Goal: Information Seeking & Learning: Learn about a topic

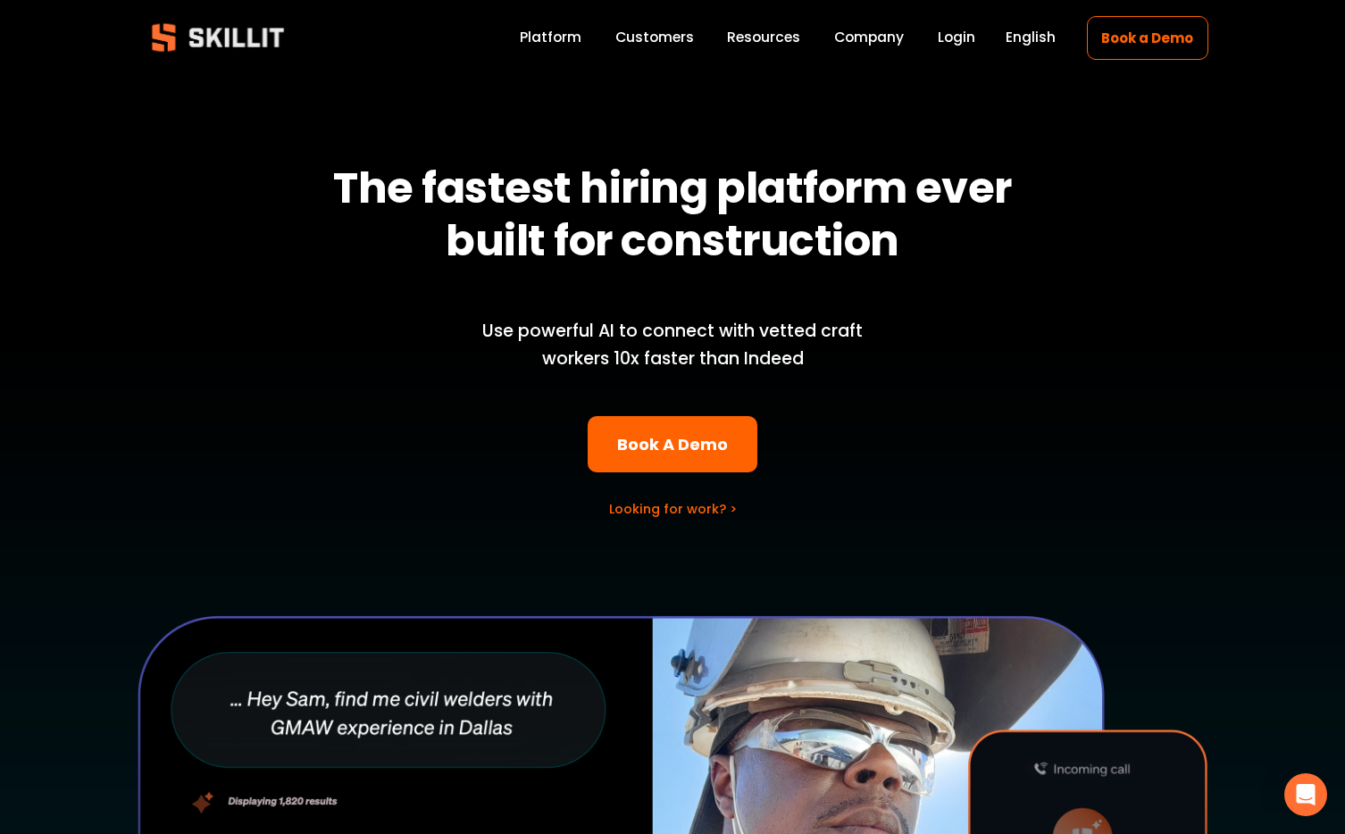
click at [0, 0] on link "Labor Insights" at bounding box center [0, 0] width 0 height 0
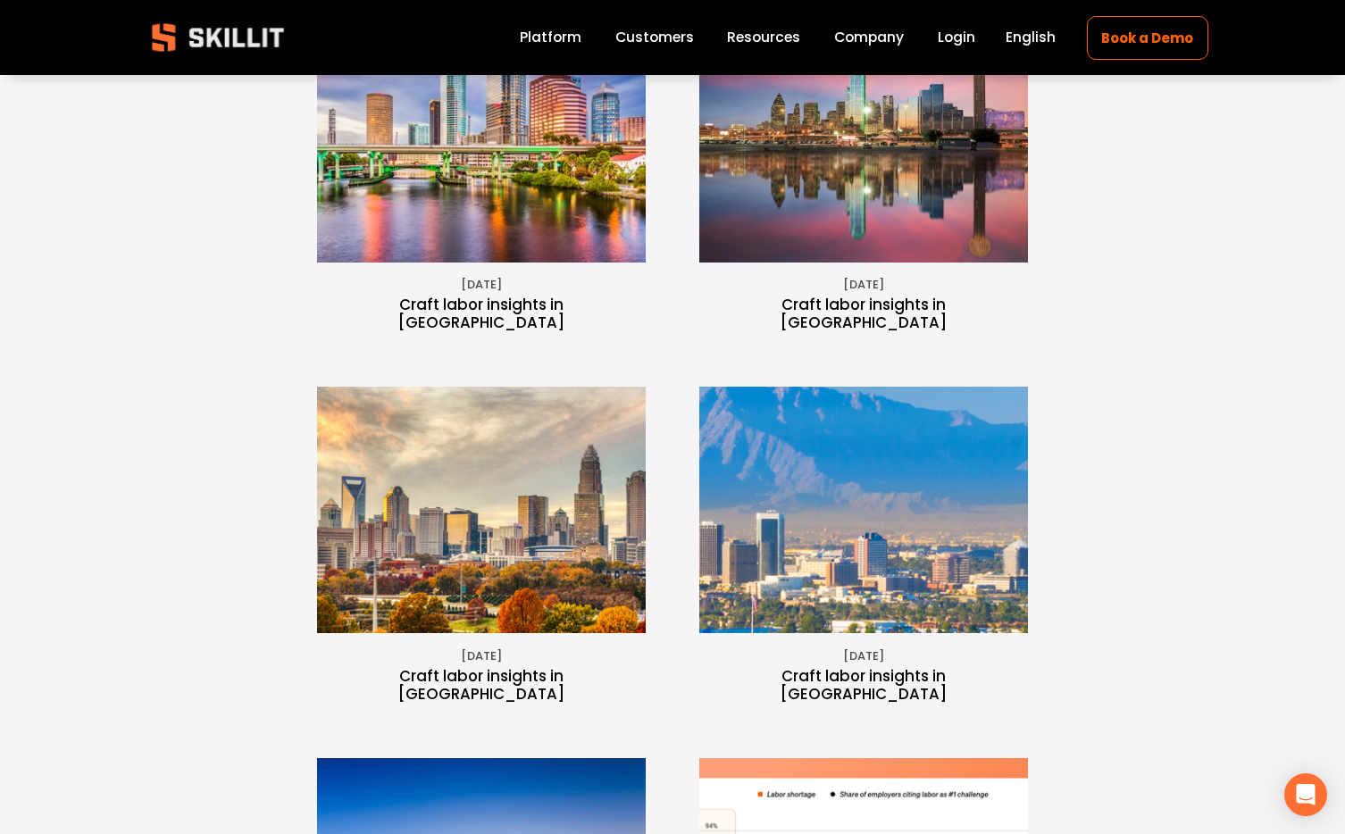
scroll to position [945, 0]
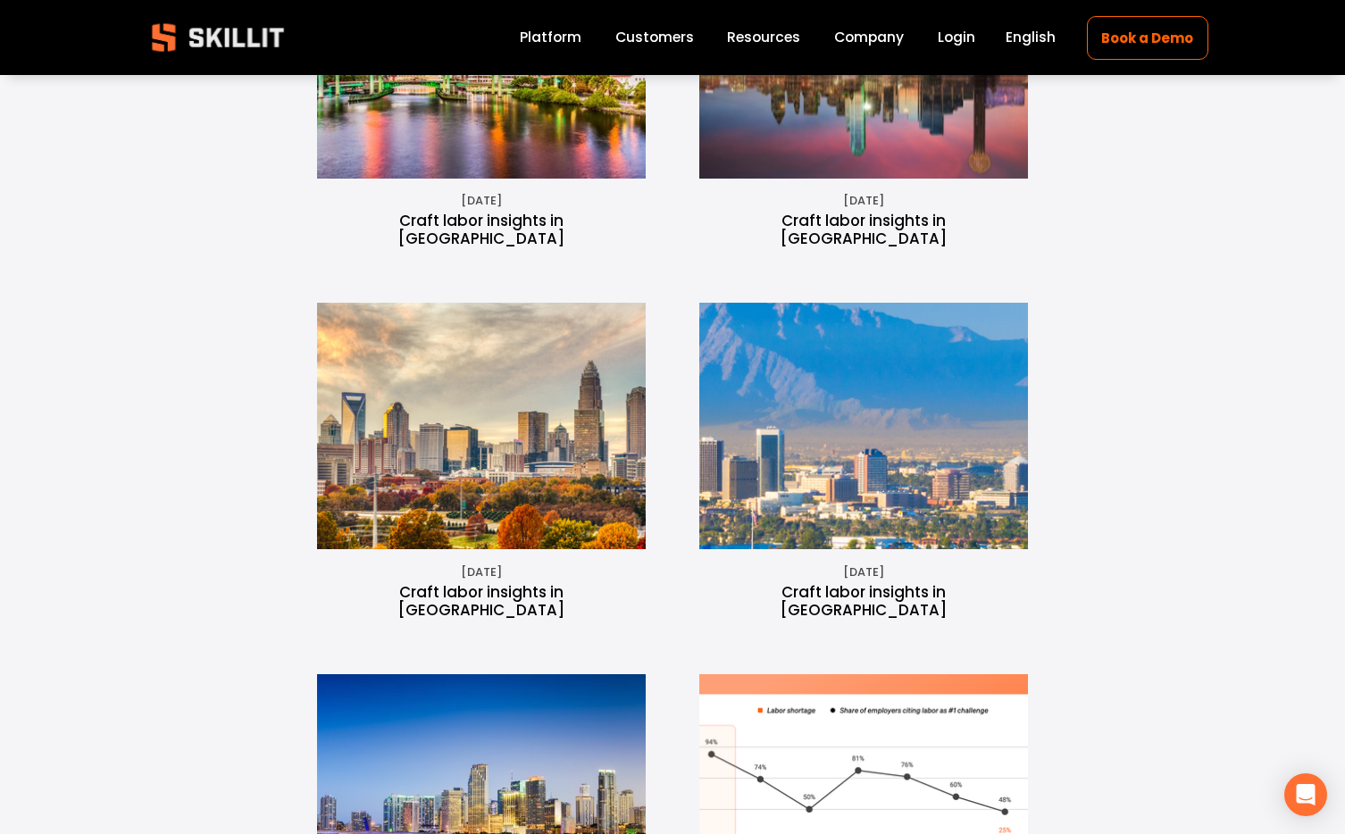
click at [547, 477] on img at bounding box center [482, 426] width 439 height 247
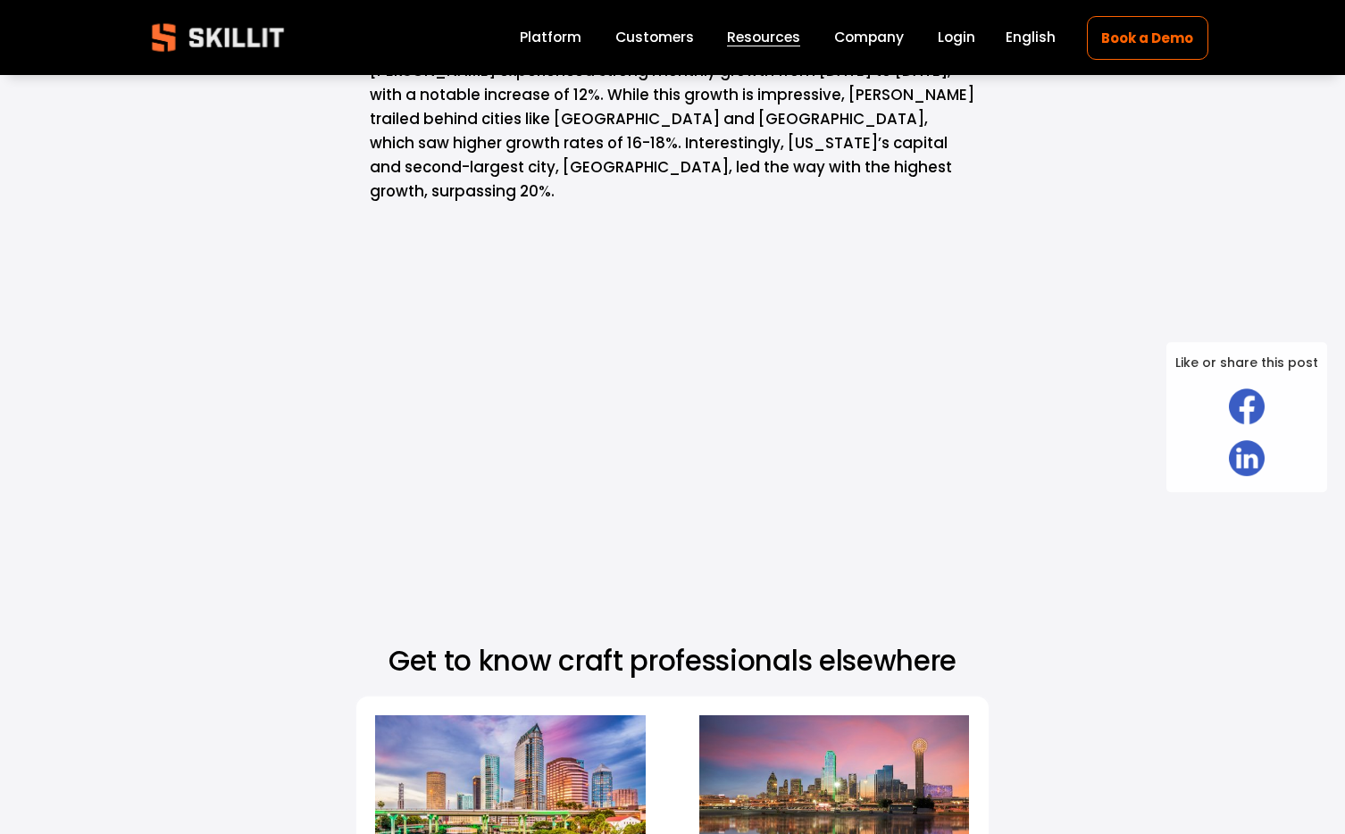
scroll to position [15862, 0]
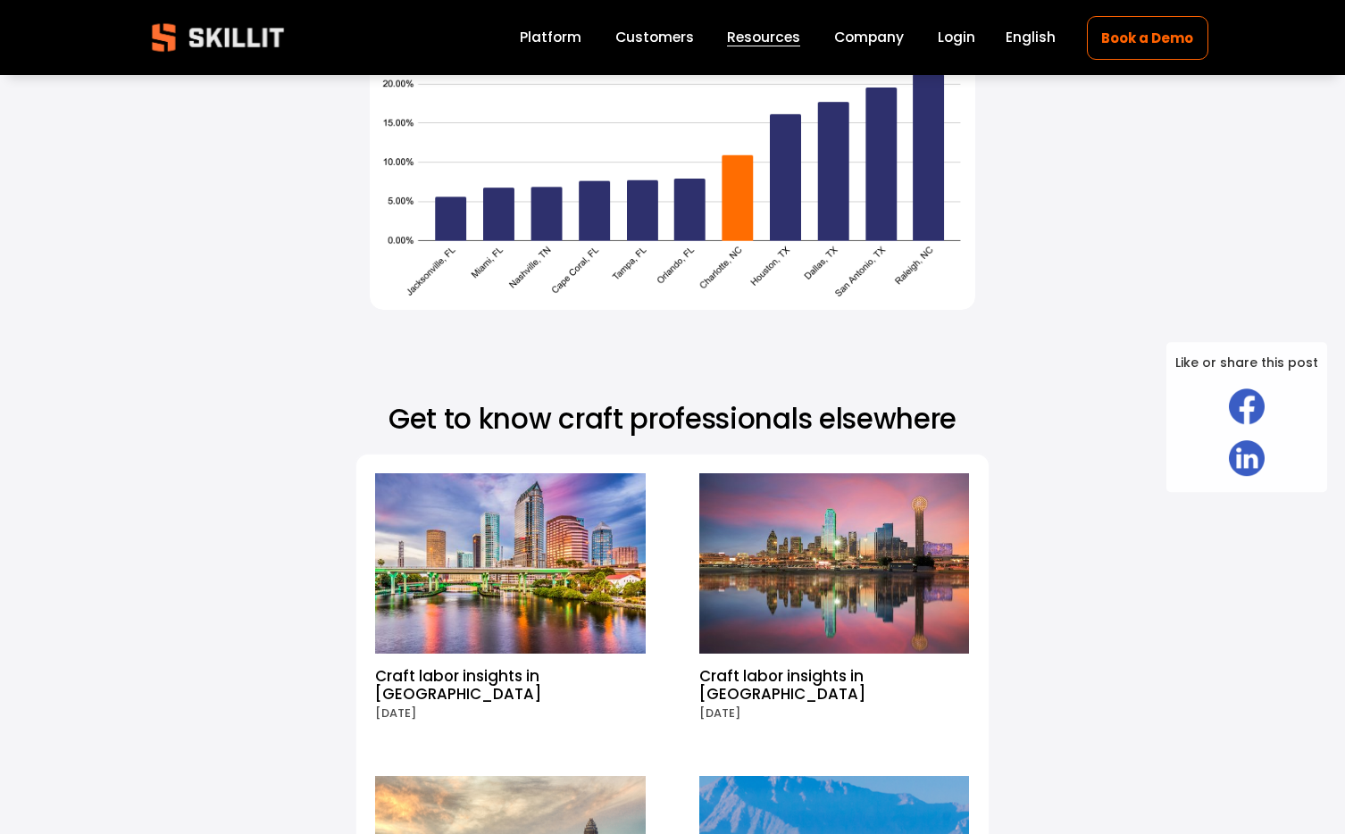
click at [633, 473] on img at bounding box center [510, 563] width 321 height 180
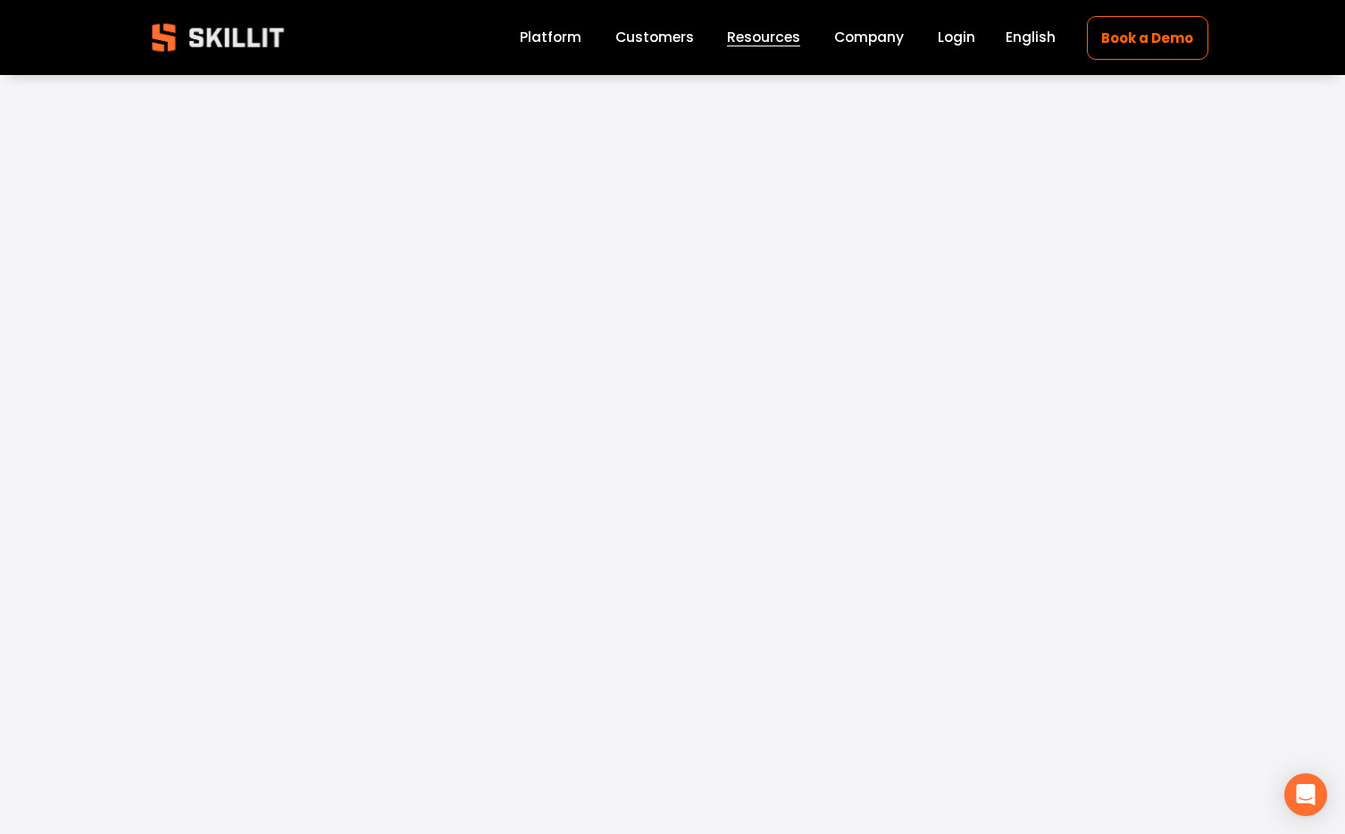
scroll to position [9515, 0]
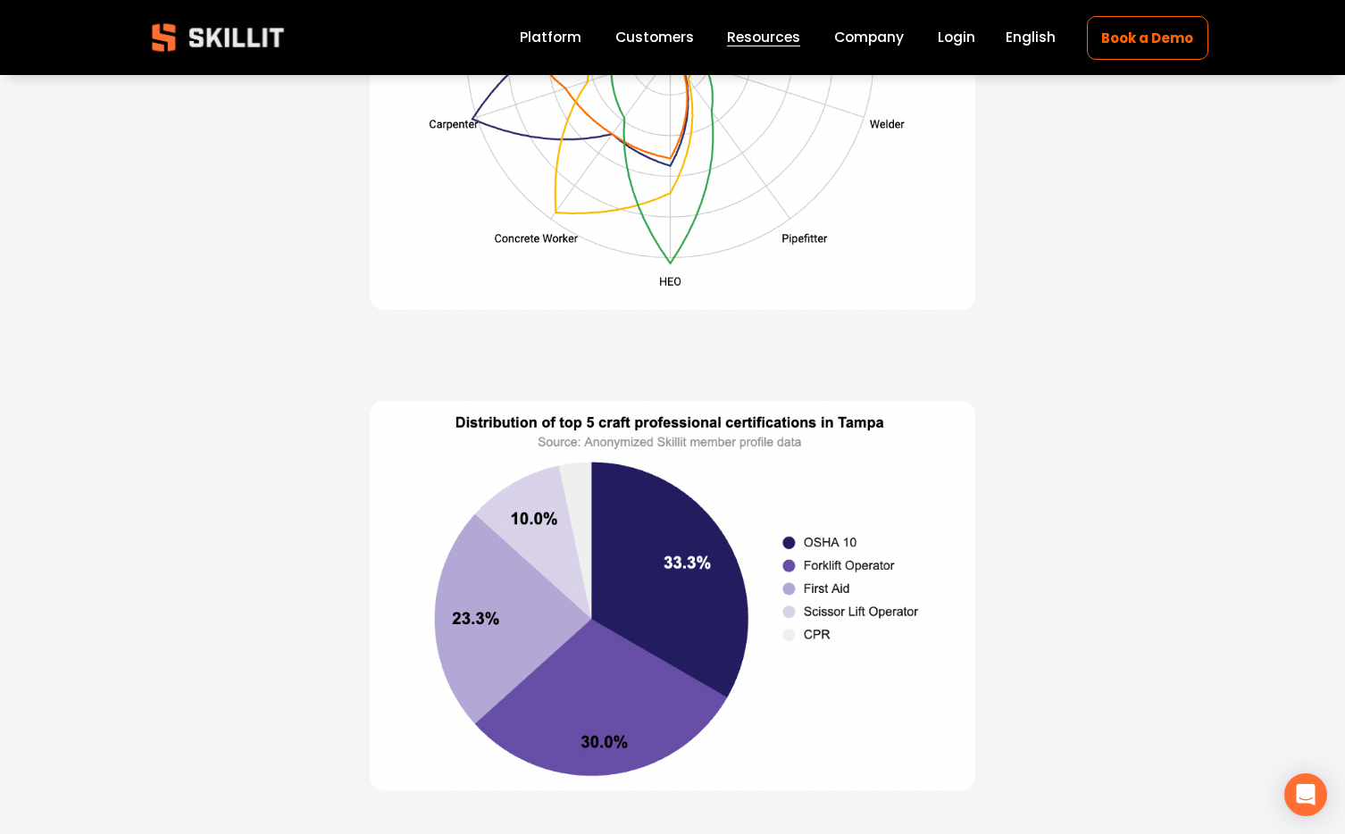
click at [250, 40] on img at bounding box center [218, 38] width 163 height 54
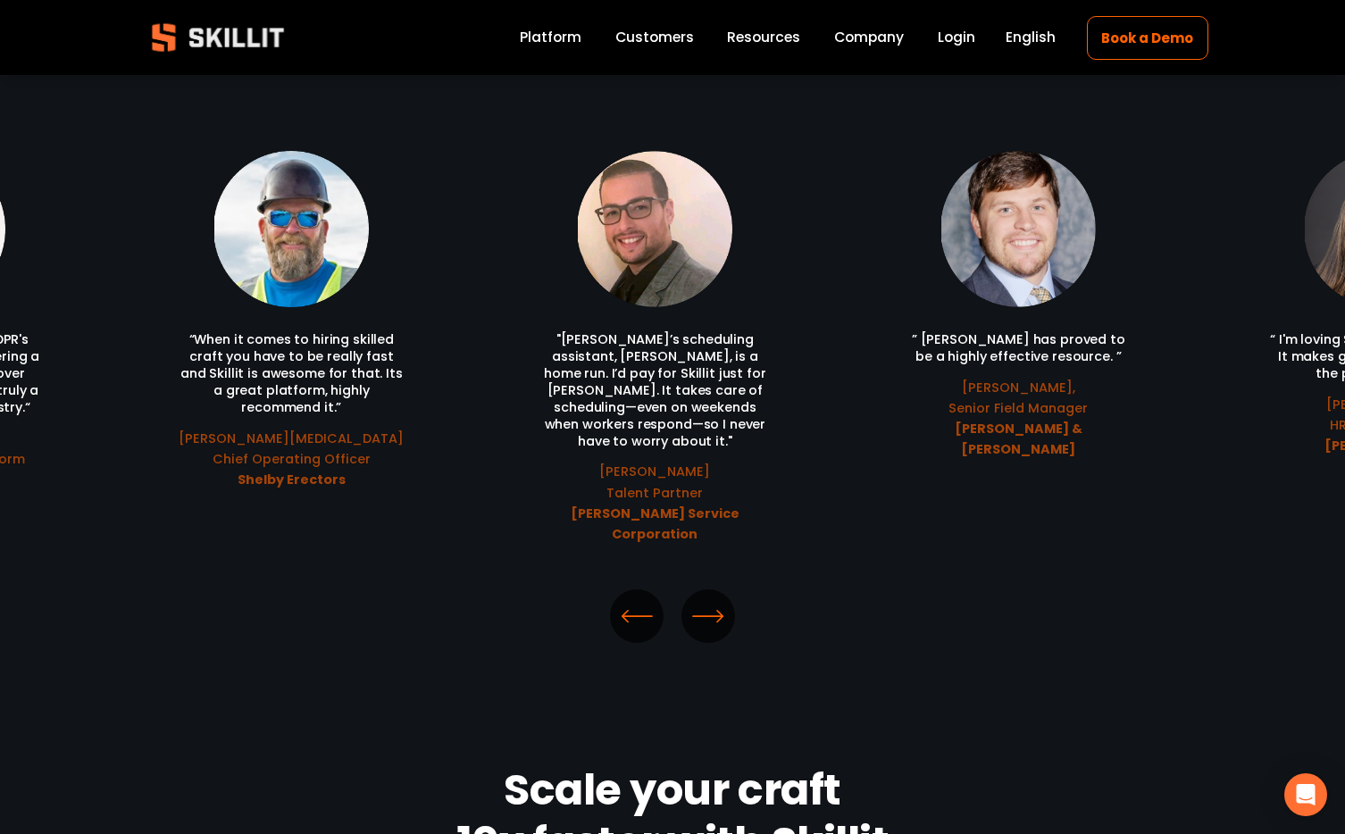
scroll to position [3941, 0]
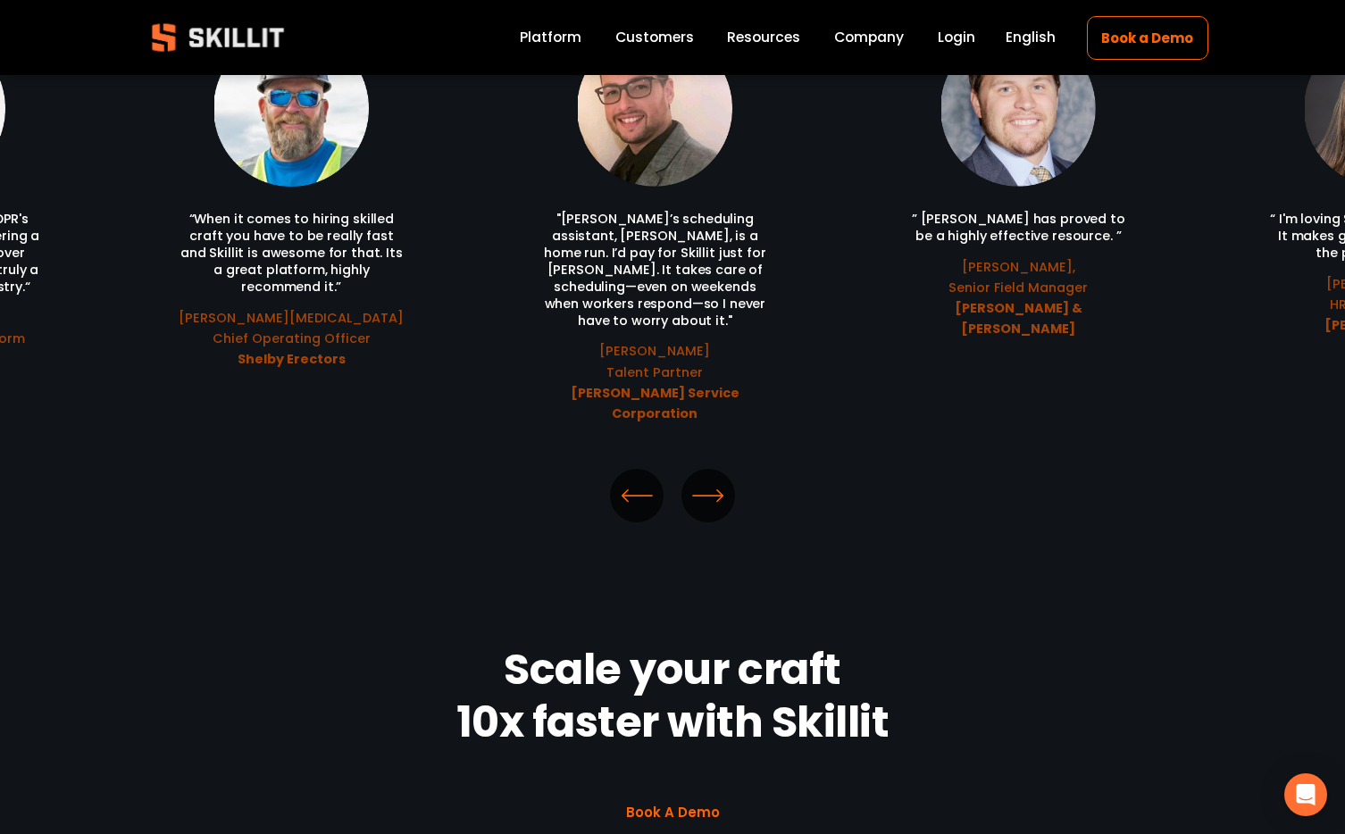
click at [875, 37] on link "Company" at bounding box center [869, 38] width 70 height 24
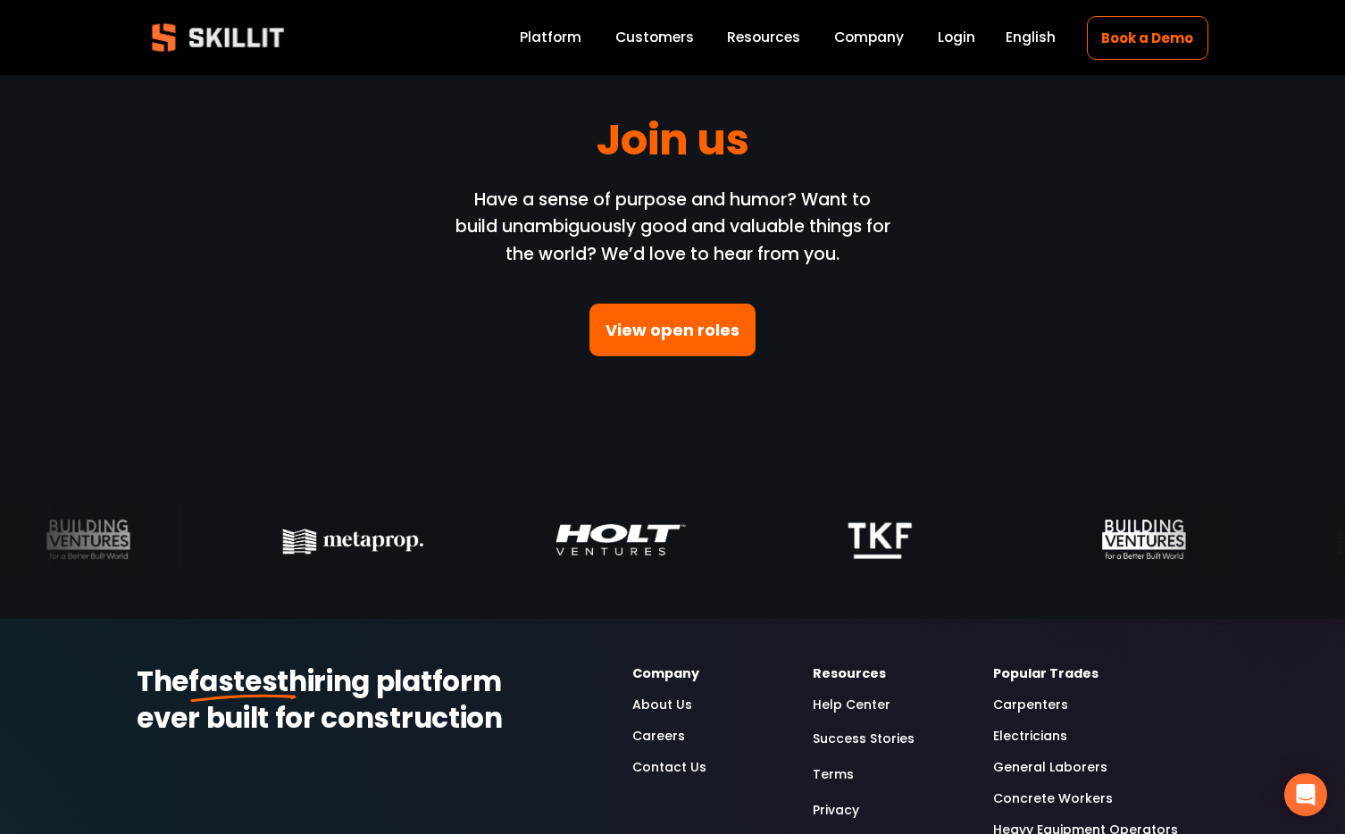
scroll to position [5056, 0]
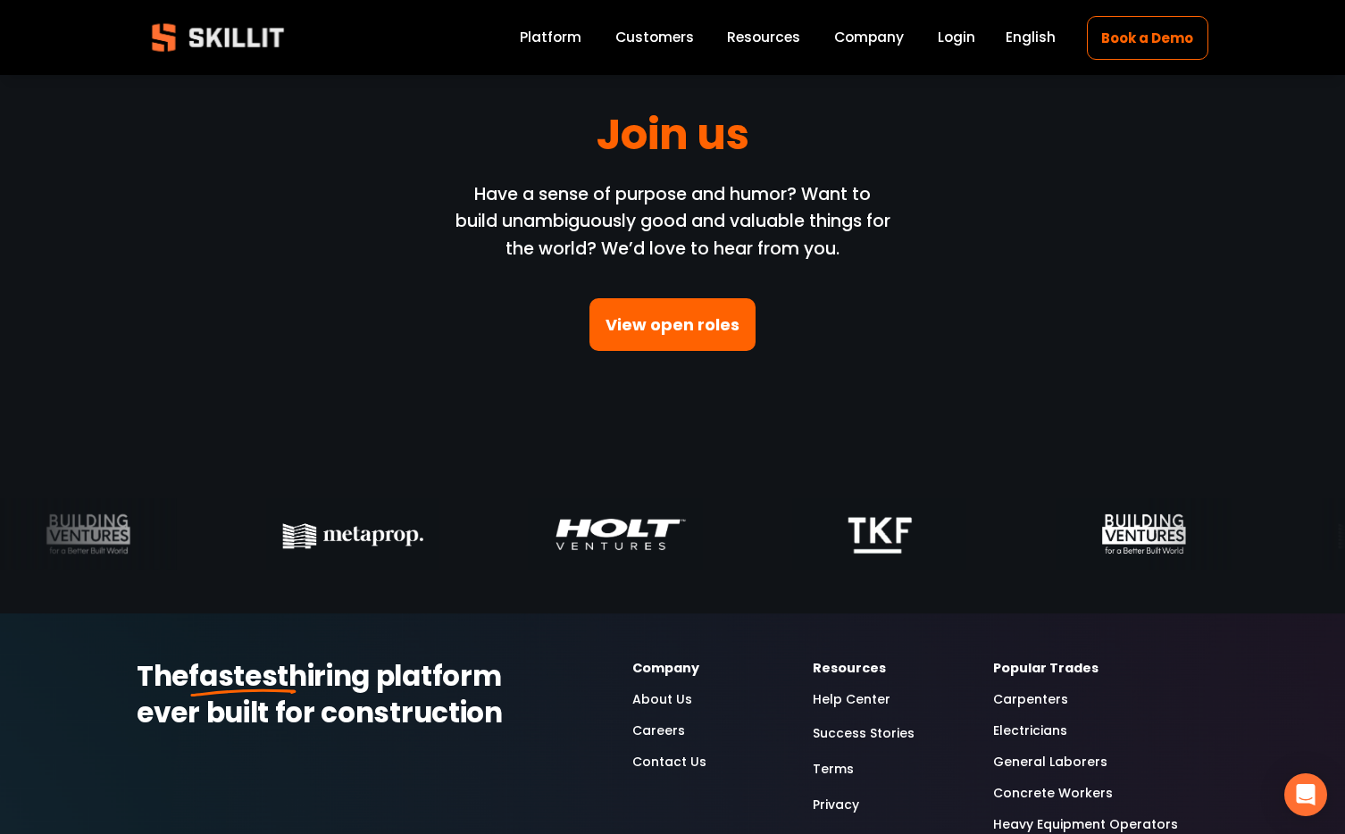
click at [687, 319] on link "View open roles" at bounding box center [673, 324] width 166 height 53
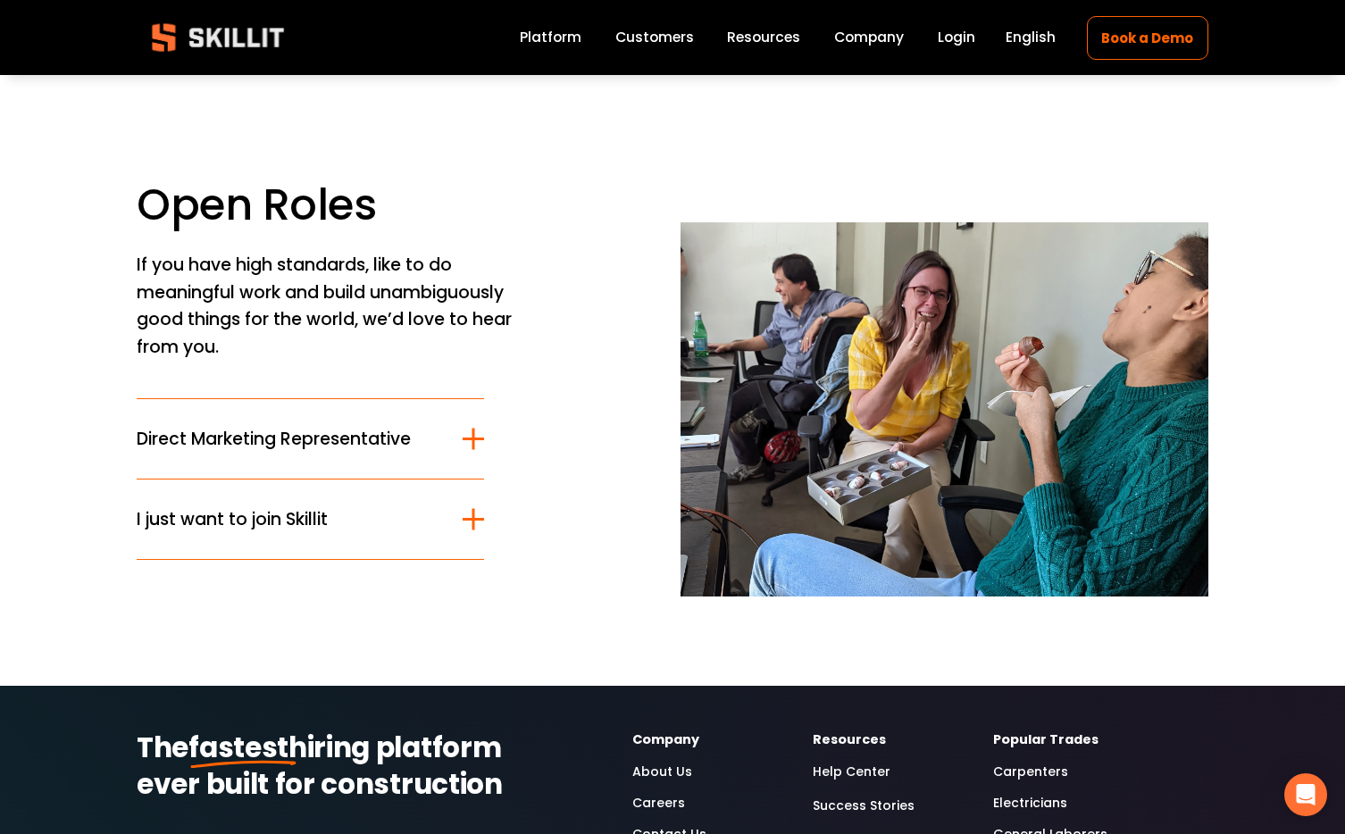
click at [473, 441] on div at bounding box center [473, 438] width 3 height 21
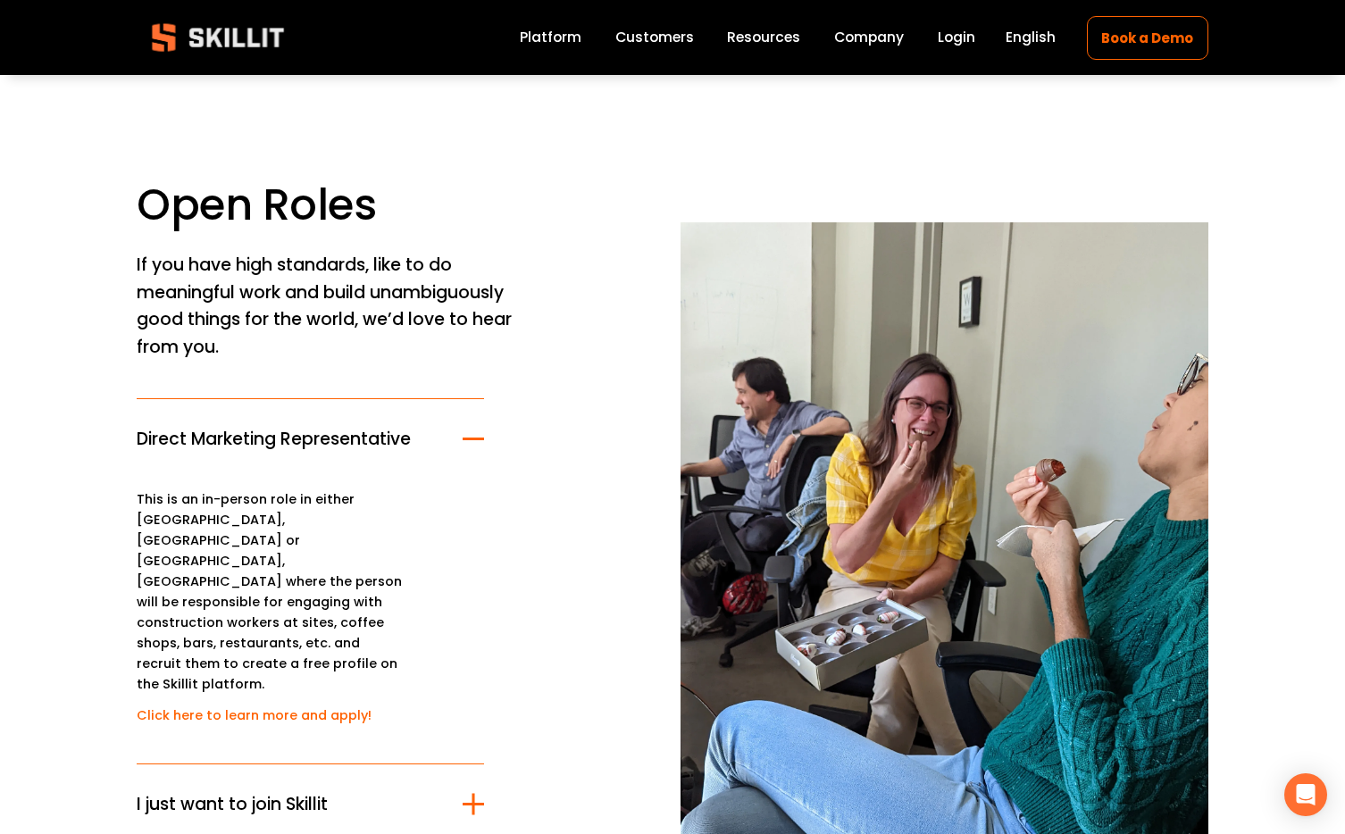
click at [281, 707] on link "Click here to learn more and apply!" at bounding box center [254, 716] width 235 height 18
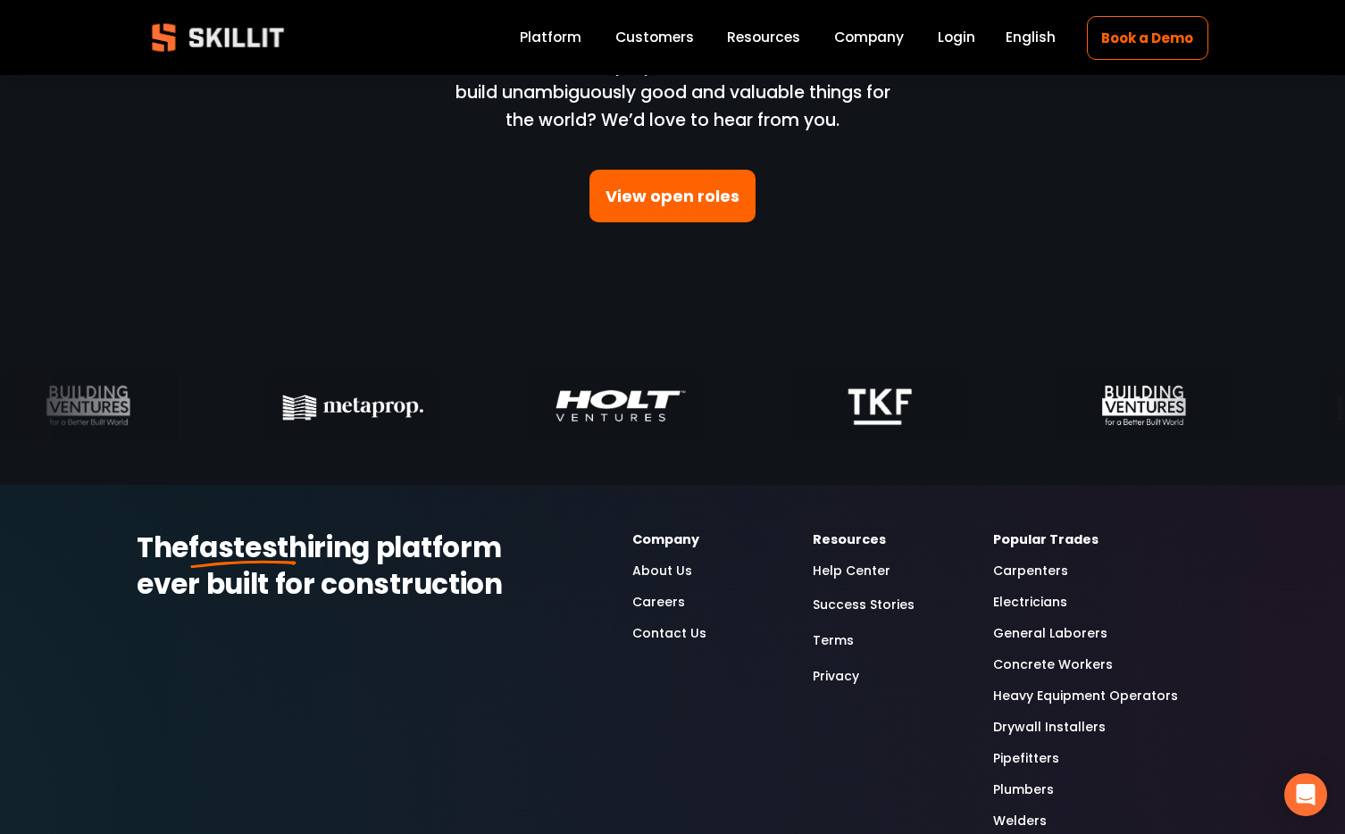
scroll to position [5697, 0]
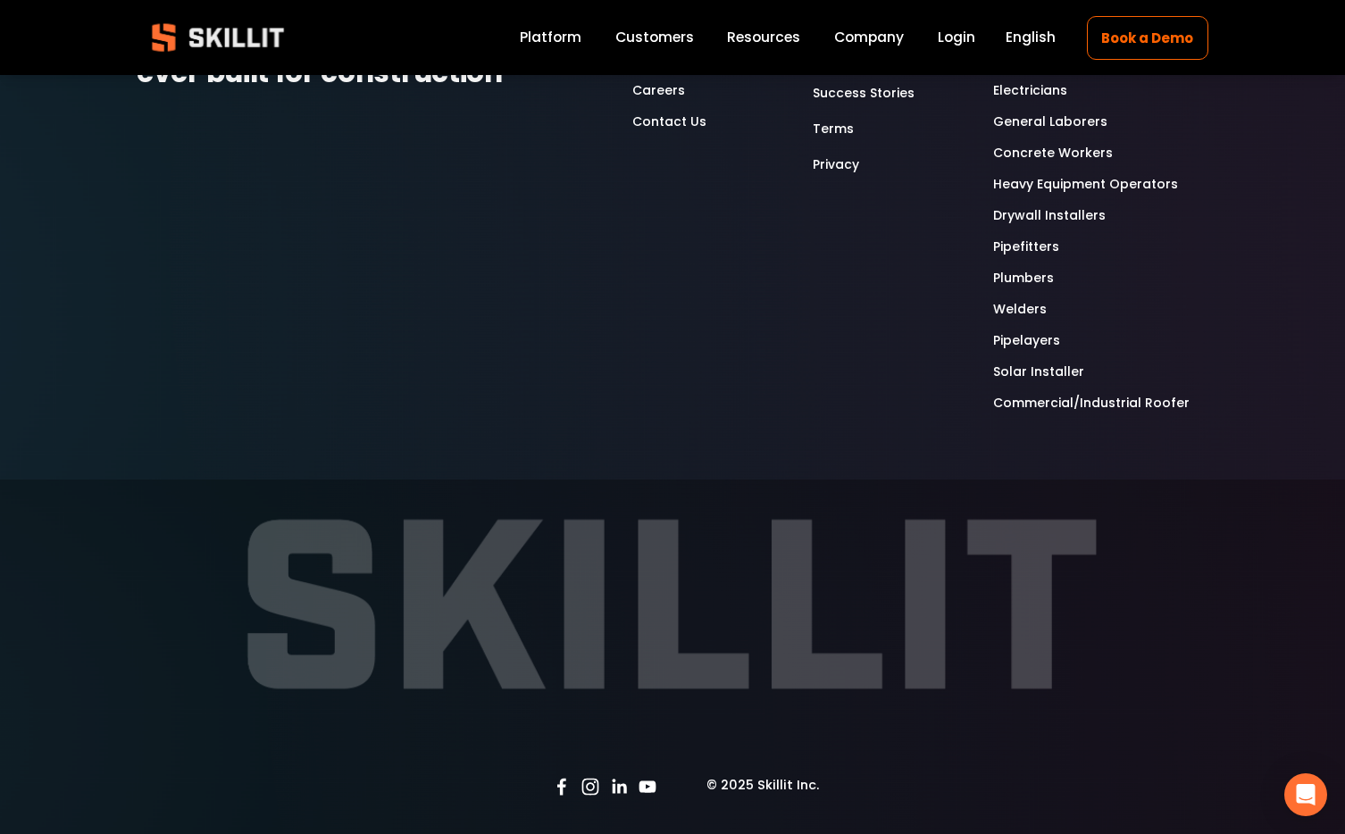
click at [544, 40] on link "Platform" at bounding box center [551, 38] width 62 height 24
